Goal: Use online tool/utility: Utilize a website feature to perform a specific function

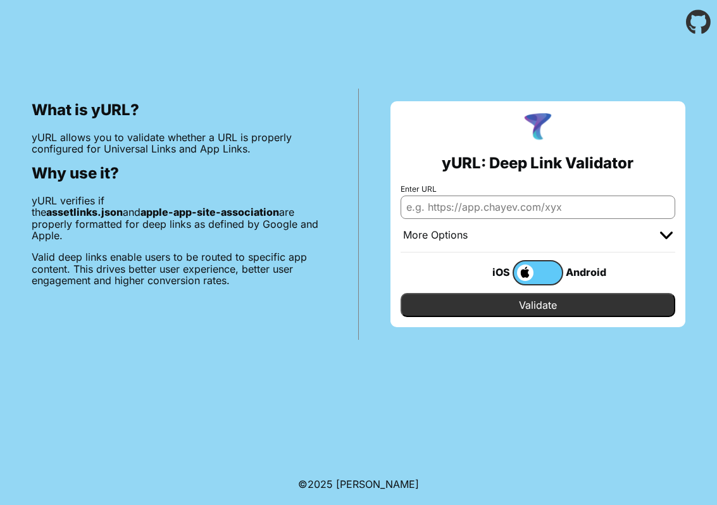
click at [512, 200] on input "Enter URL" at bounding box center [537, 206] width 275 height 23
type input "[URL][DOMAIN_NAME]"
click at [514, 304] on input "Validate" at bounding box center [537, 305] width 275 height 24
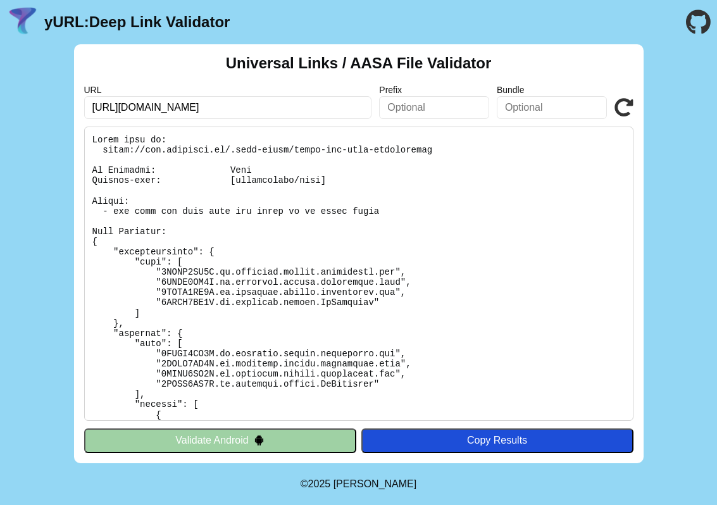
click at [250, 441] on button "Validate Android" at bounding box center [220, 440] width 272 height 24
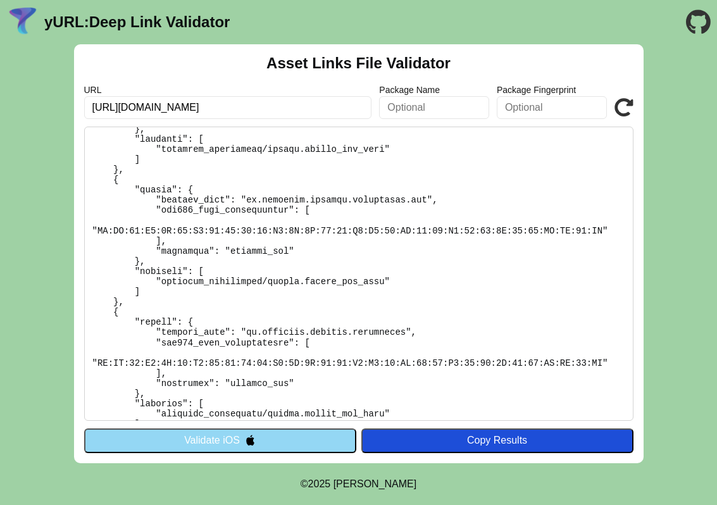
scroll to position [221, 0]
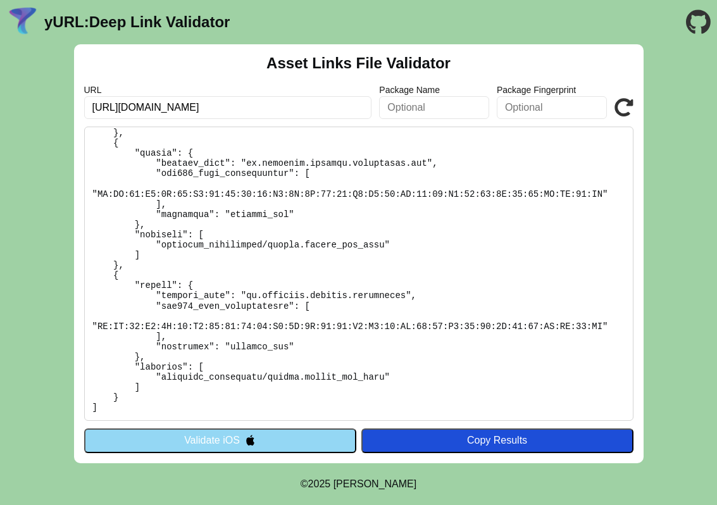
click at [261, 444] on button "Validate iOS" at bounding box center [220, 440] width 272 height 24
